Goal: Navigation & Orientation: Find specific page/section

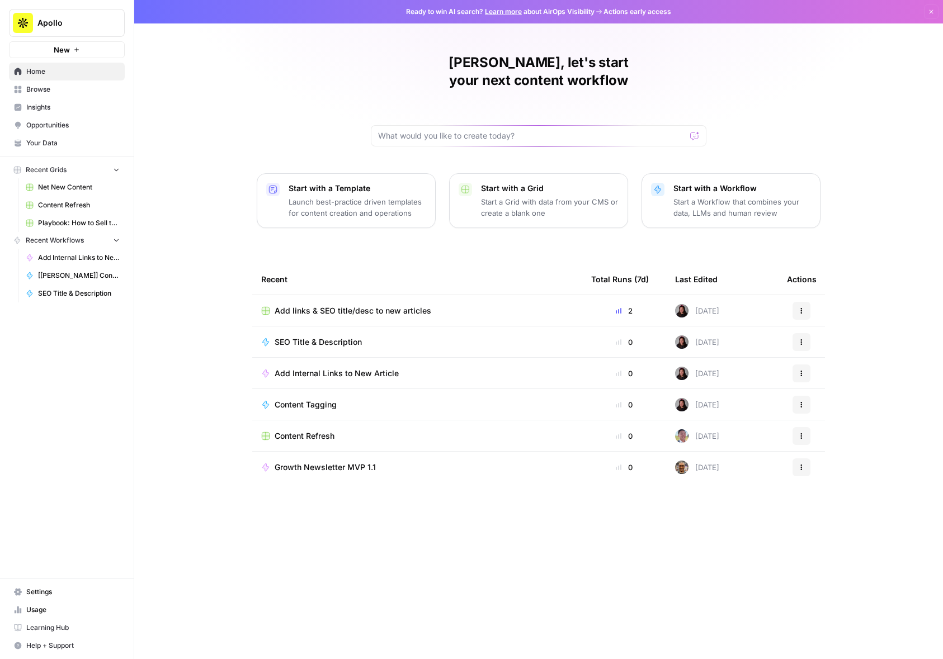
click at [46, 91] on span "Browse" at bounding box center [72, 89] width 93 height 10
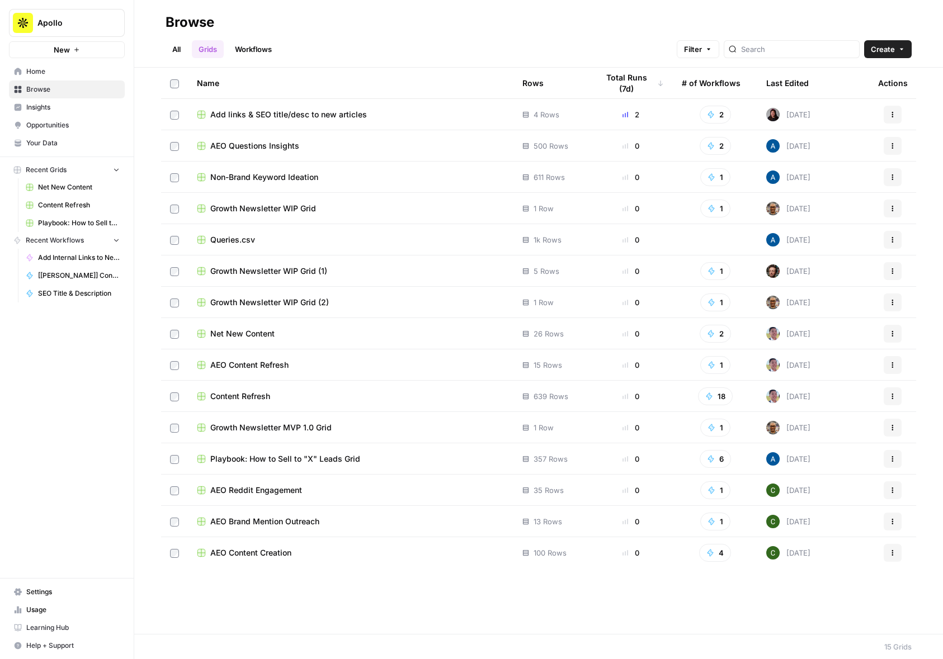
click at [31, 589] on span "Settings" at bounding box center [72, 592] width 93 height 10
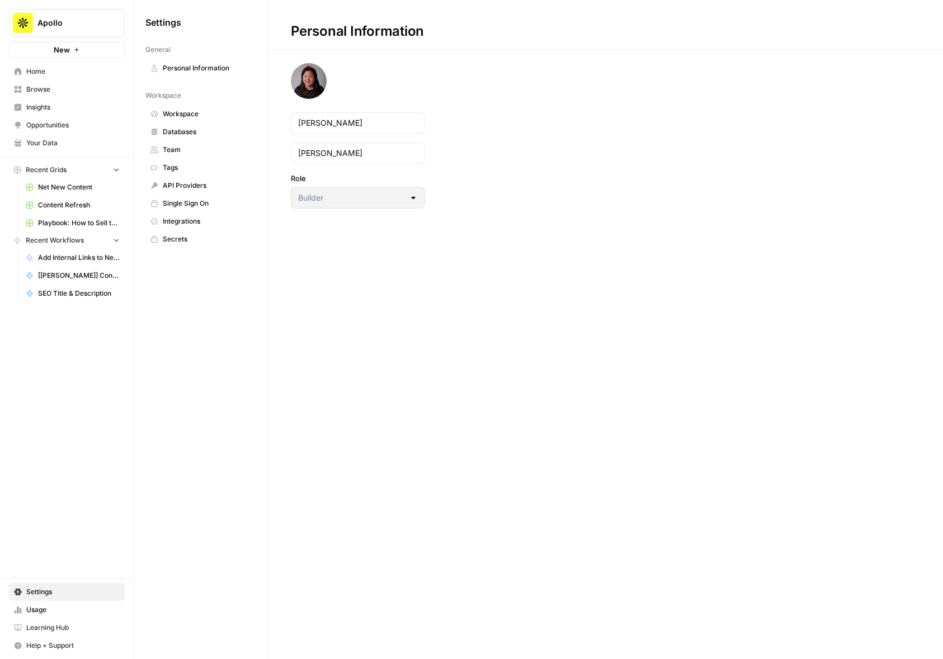
click at [171, 135] on span "Databases" at bounding box center [207, 132] width 89 height 10
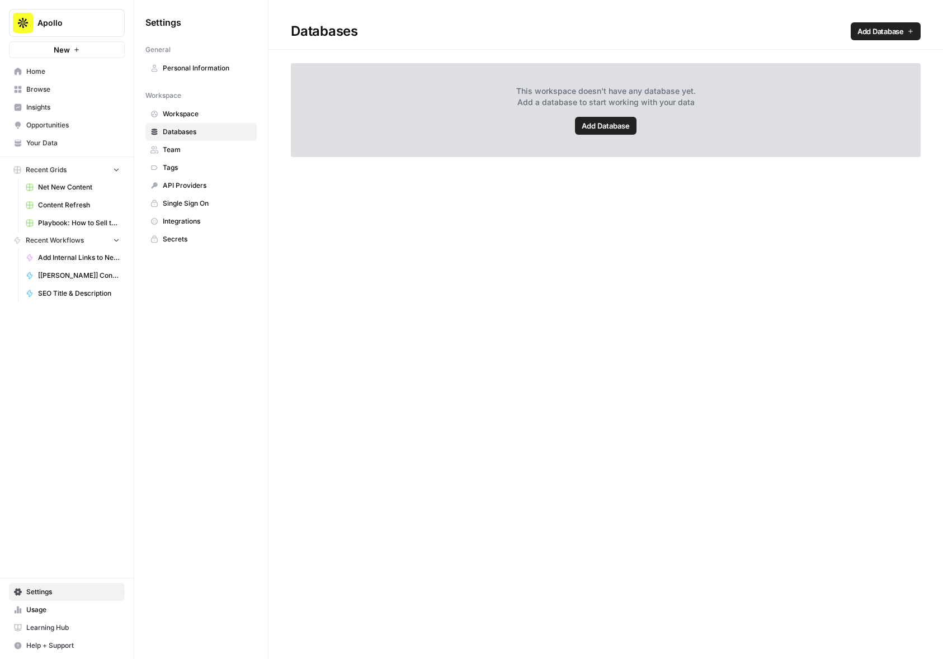
click at [173, 109] on span "Workspace" at bounding box center [207, 114] width 89 height 10
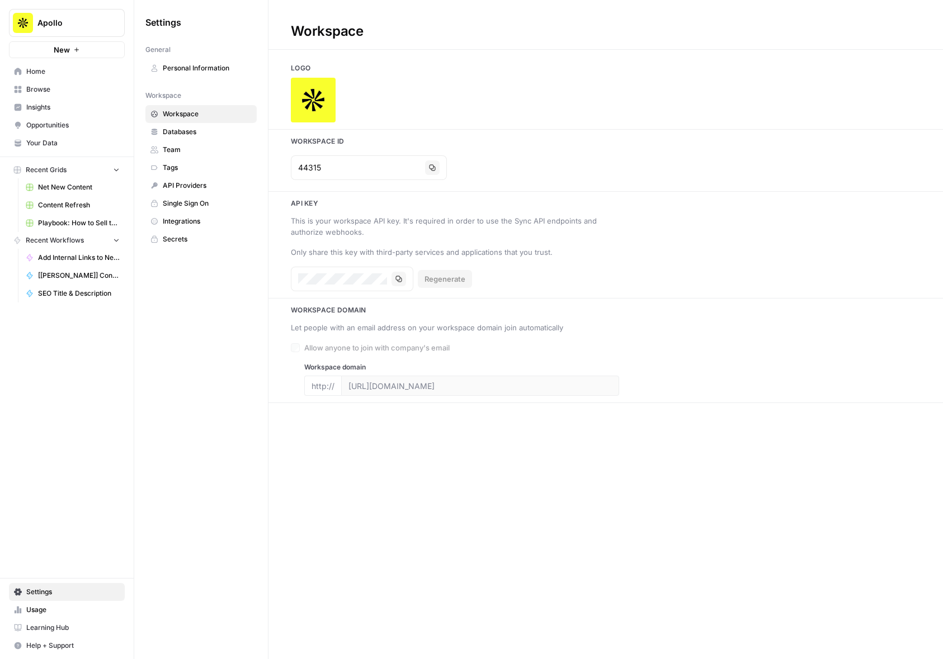
click at [55, 134] on link "Your Data" at bounding box center [67, 143] width 116 height 18
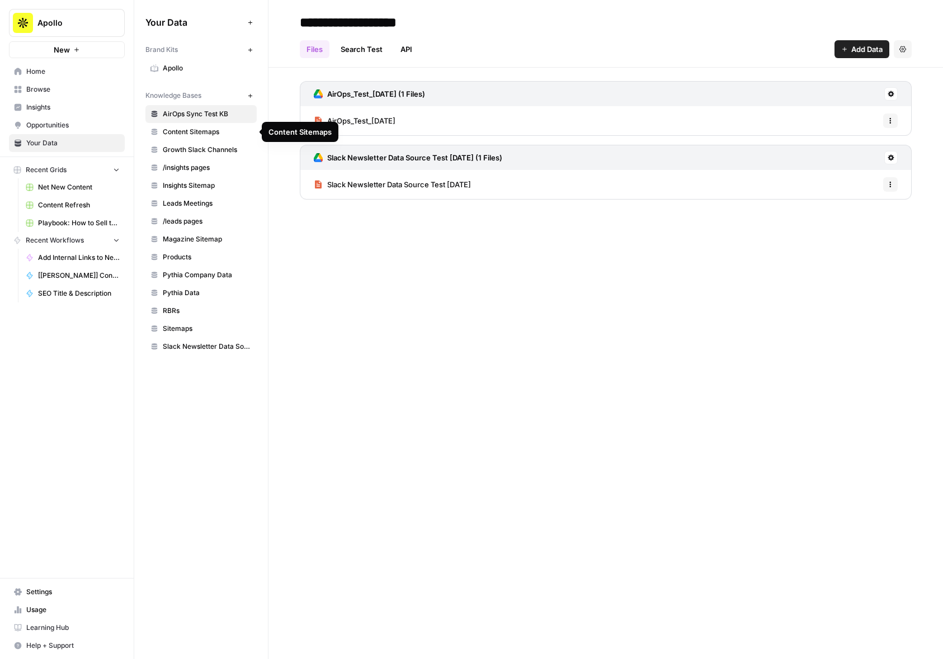
click at [192, 135] on span "Content Sitemaps" at bounding box center [207, 132] width 89 height 10
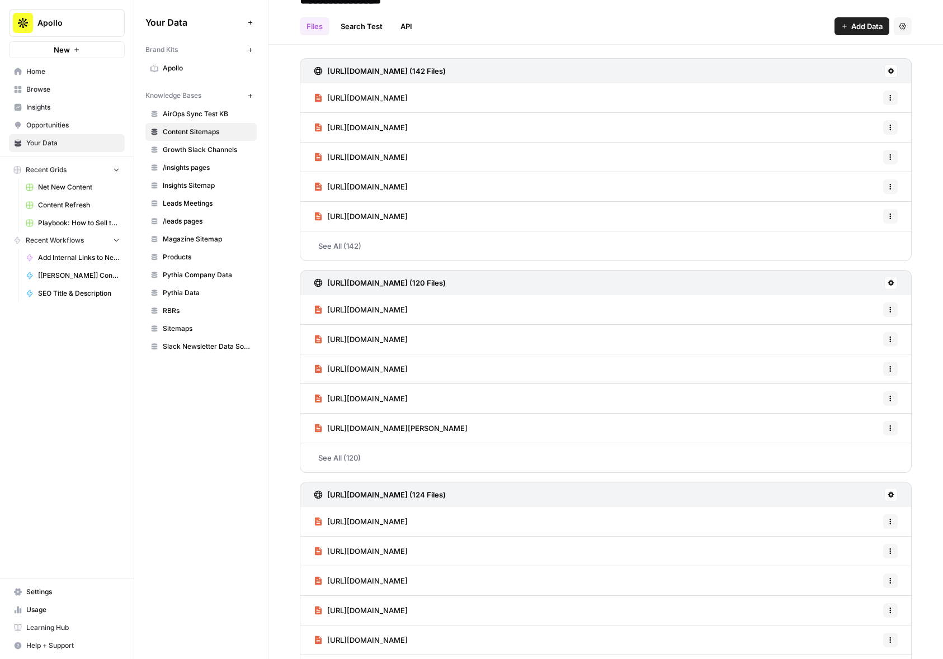
scroll to position [58, 0]
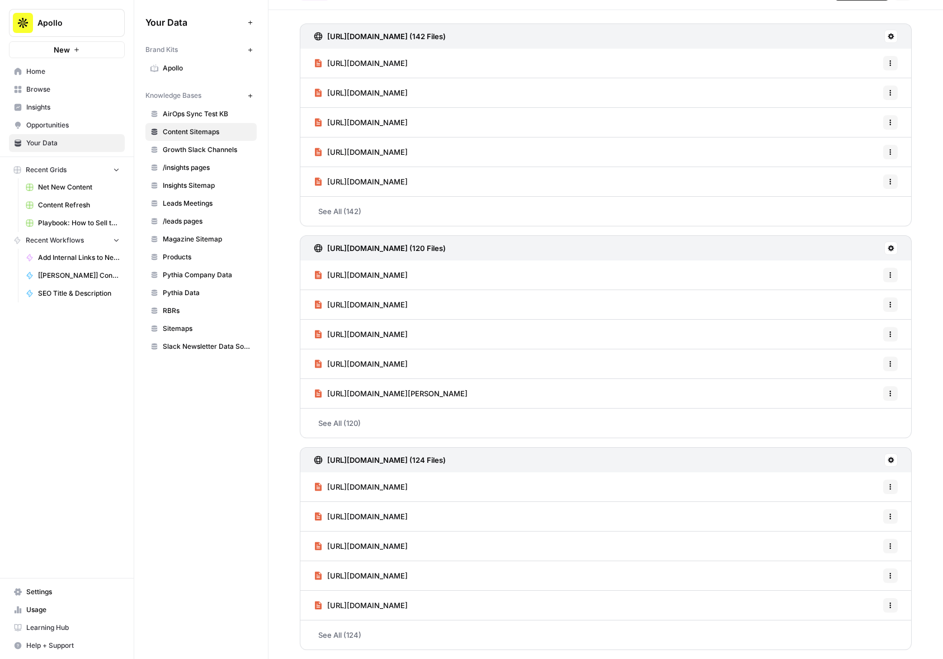
click at [446, 245] on h3 "[URL][DOMAIN_NAME] (120 Files)" at bounding box center [386, 248] width 119 height 11
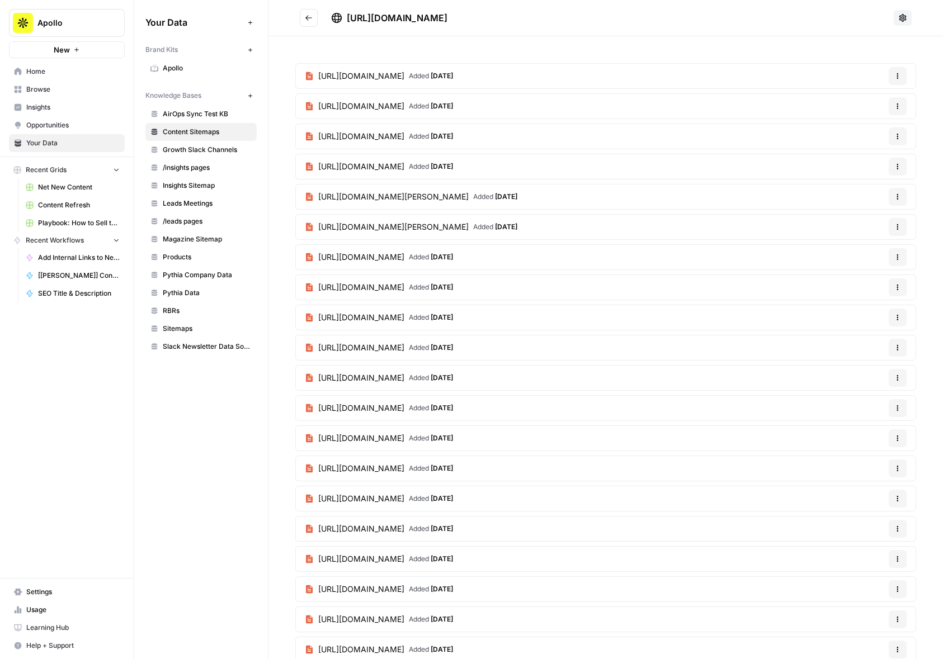
drag, startPoint x: 566, startPoint y: 17, endPoint x: 326, endPoint y: 8, distance: 239.4
click at [326, 9] on h2 "[URL][DOMAIN_NAME]" at bounding box center [594, 18] width 589 height 18
copy span "[URL][DOMAIN_NAME]"
